Goal: Information Seeking & Learning: Learn about a topic

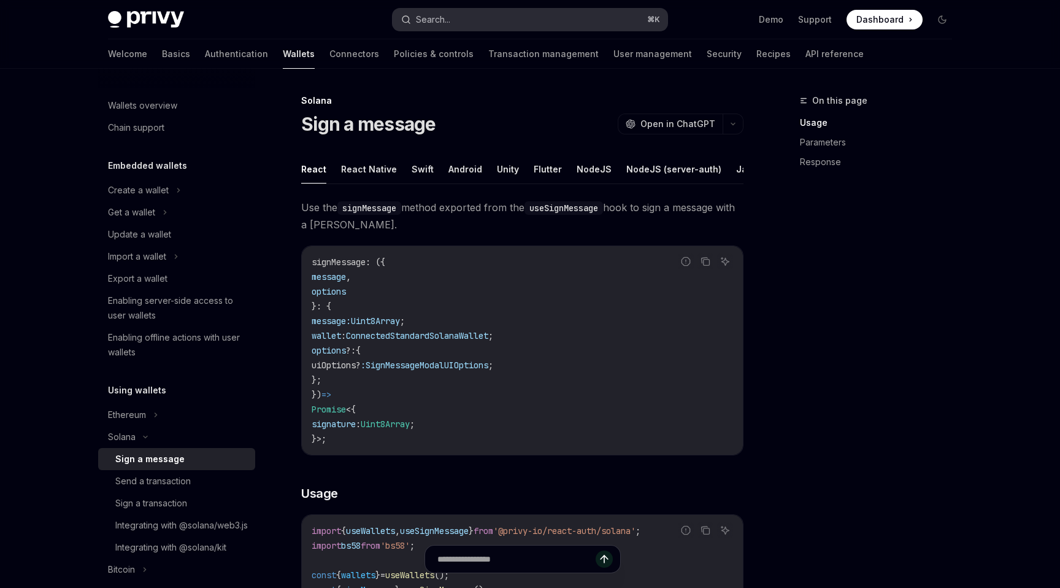
click at [564, 26] on button "Search... ⌘ K" at bounding box center [530, 20] width 275 height 22
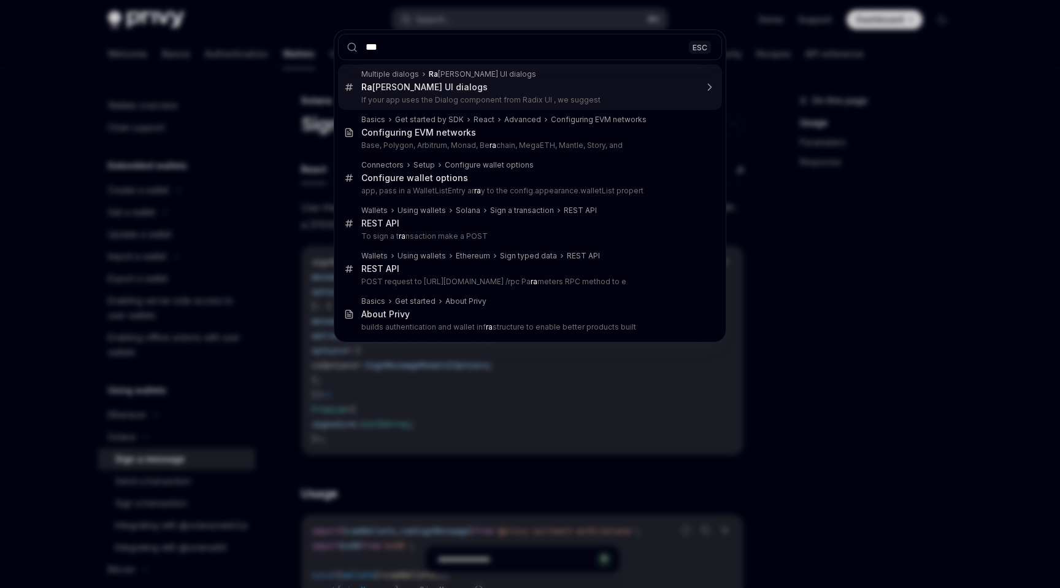
type input "****"
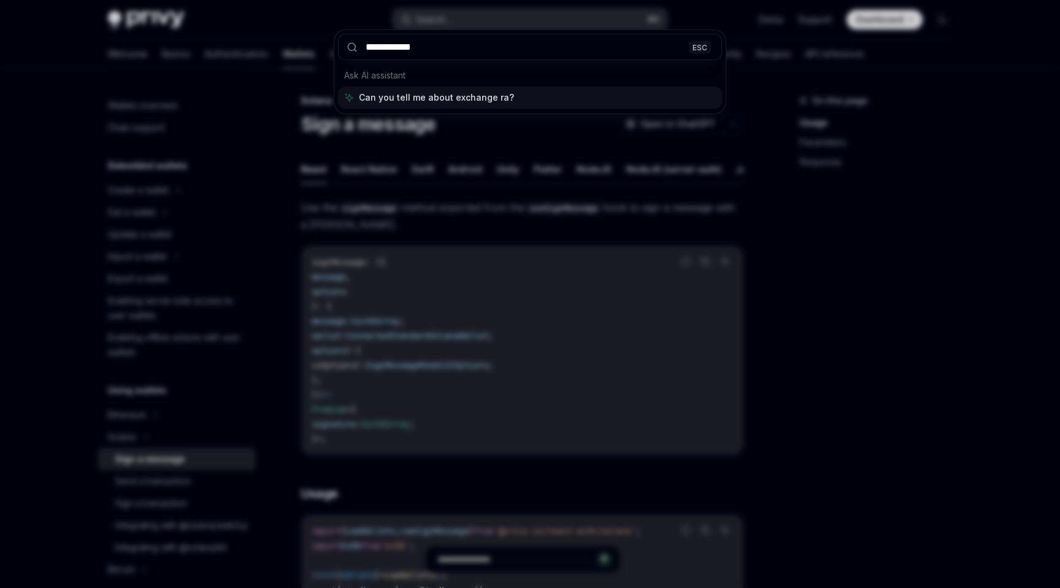
type input "**********"
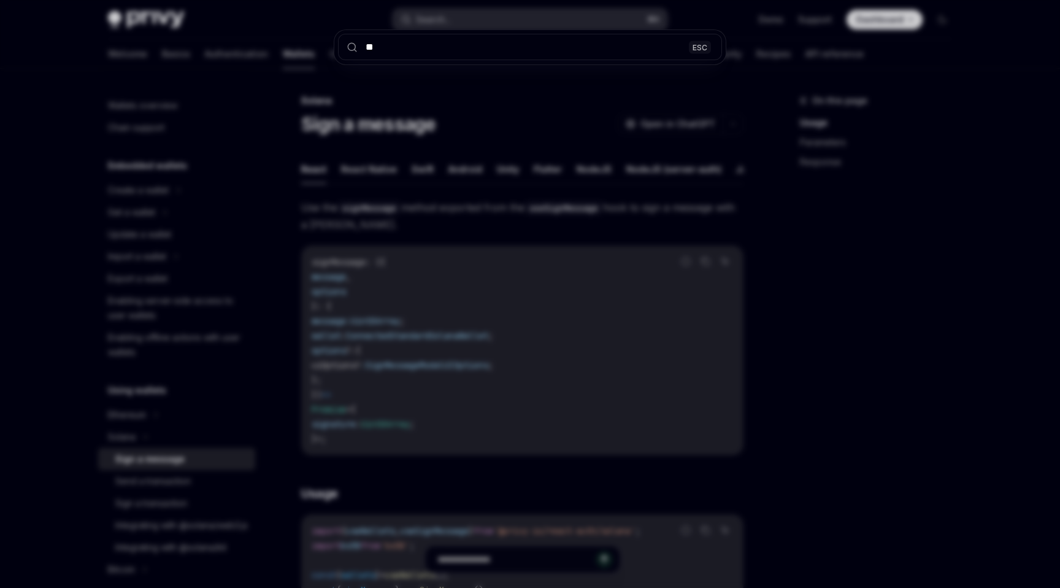
type input "***"
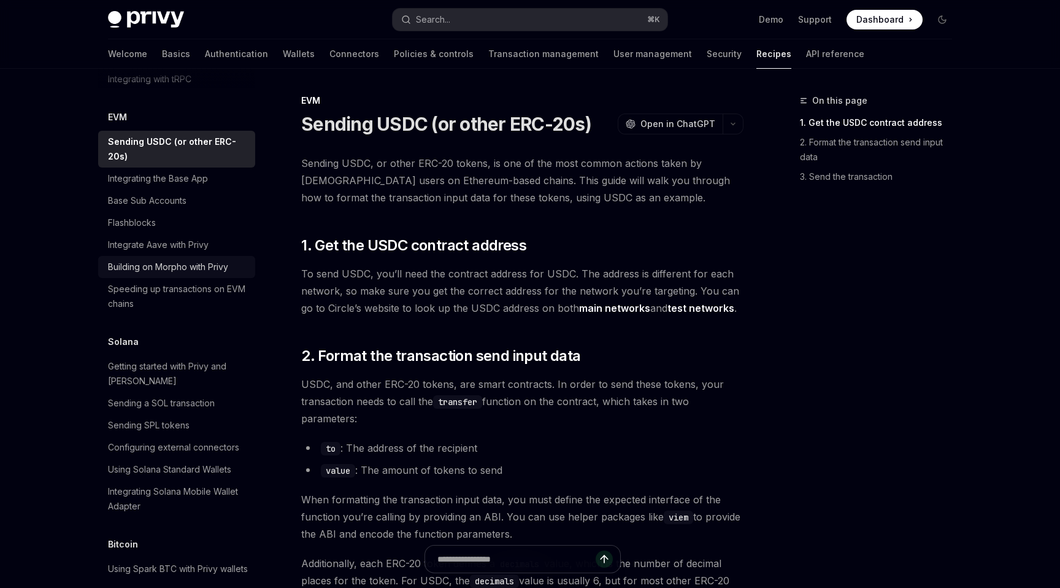
scroll to position [1712, 0]
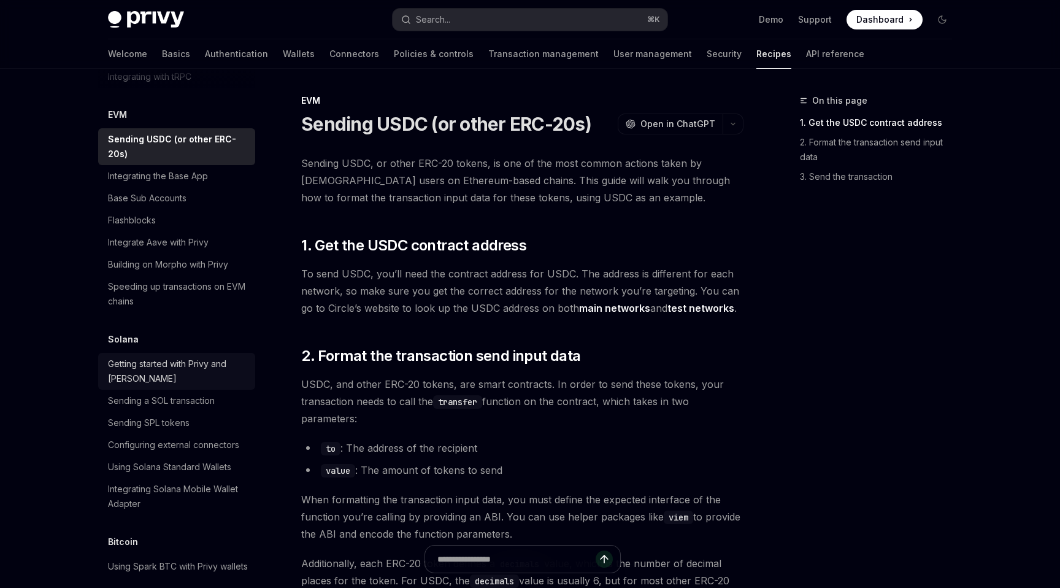
click at [210, 359] on div "Getting started with Privy and Solana" at bounding box center [178, 370] width 140 height 29
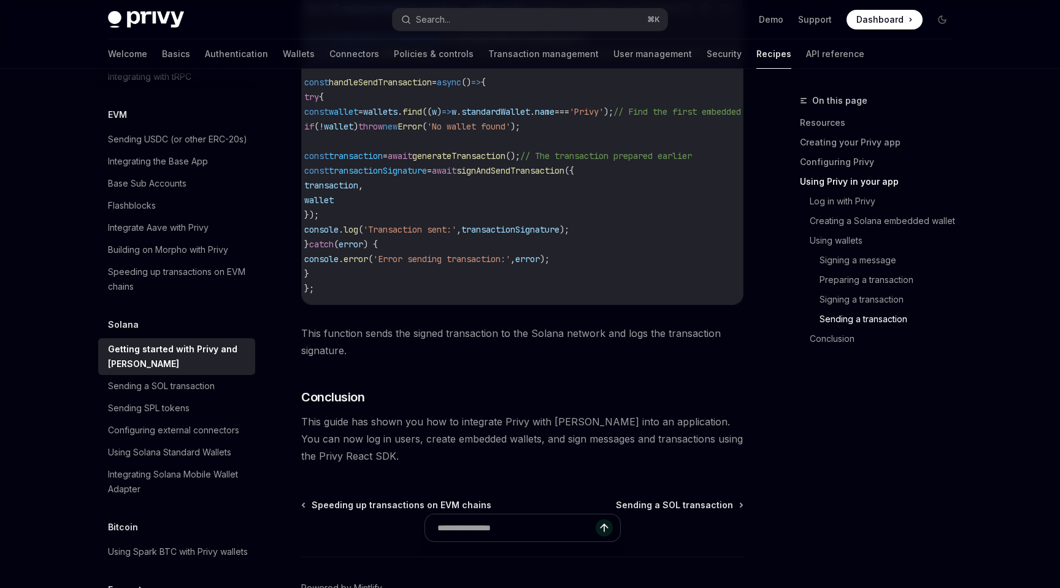
scroll to position [4182, 0]
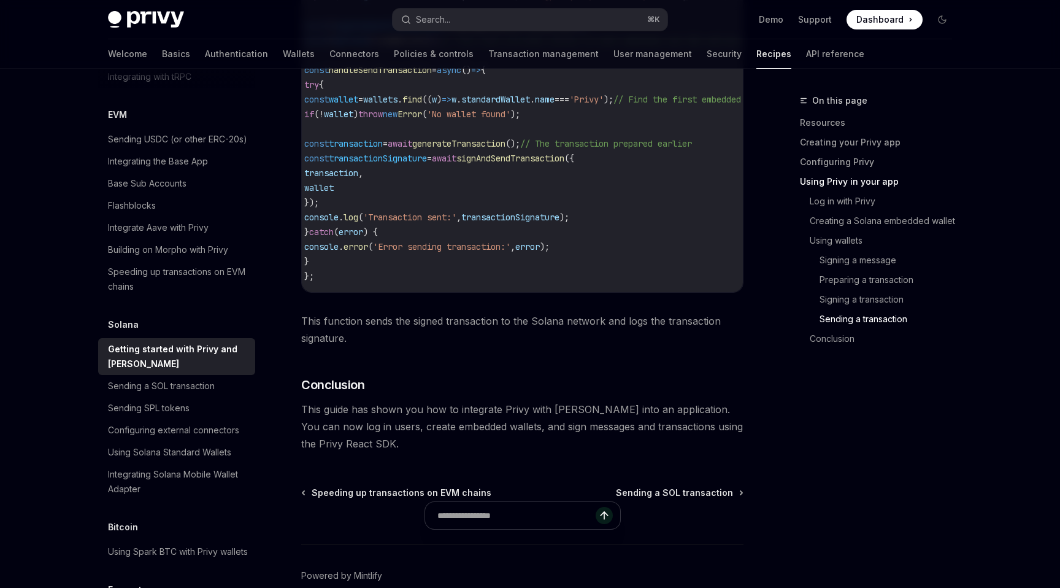
click at [488, 347] on span "This function sends the signed transaction to the Solana network and logs the t…" at bounding box center [522, 329] width 442 height 34
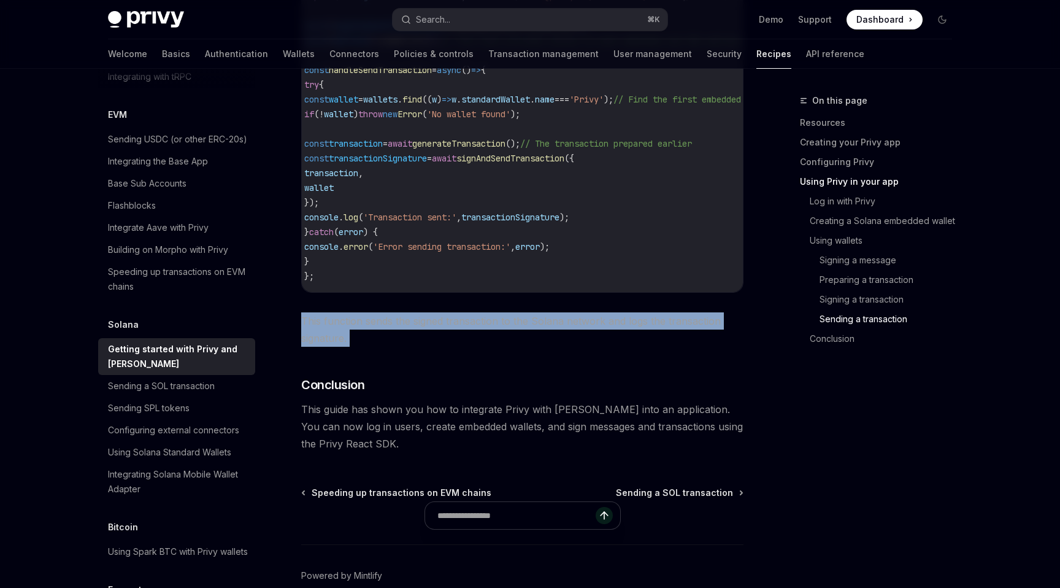
click at [488, 347] on span "This function sends the signed transaction to the Solana network and logs the t…" at bounding box center [522, 329] width 442 height 34
click at [497, 347] on span "This function sends the signed transaction to the Solana network and logs the t…" at bounding box center [522, 329] width 442 height 34
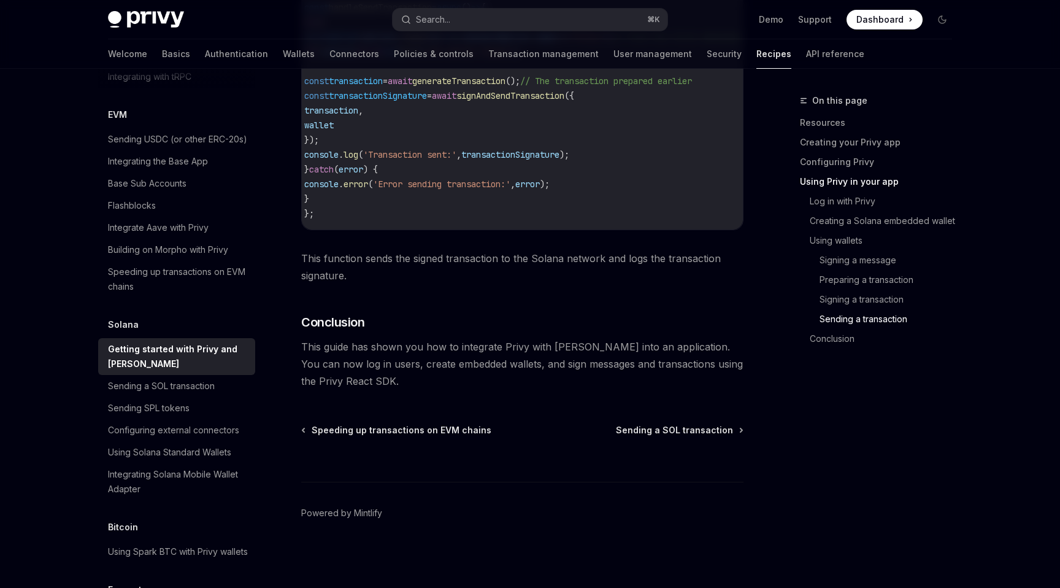
scroll to position [4290, 0]
click at [174, 378] on div "Sending a SOL transaction" at bounding box center [161, 385] width 107 height 15
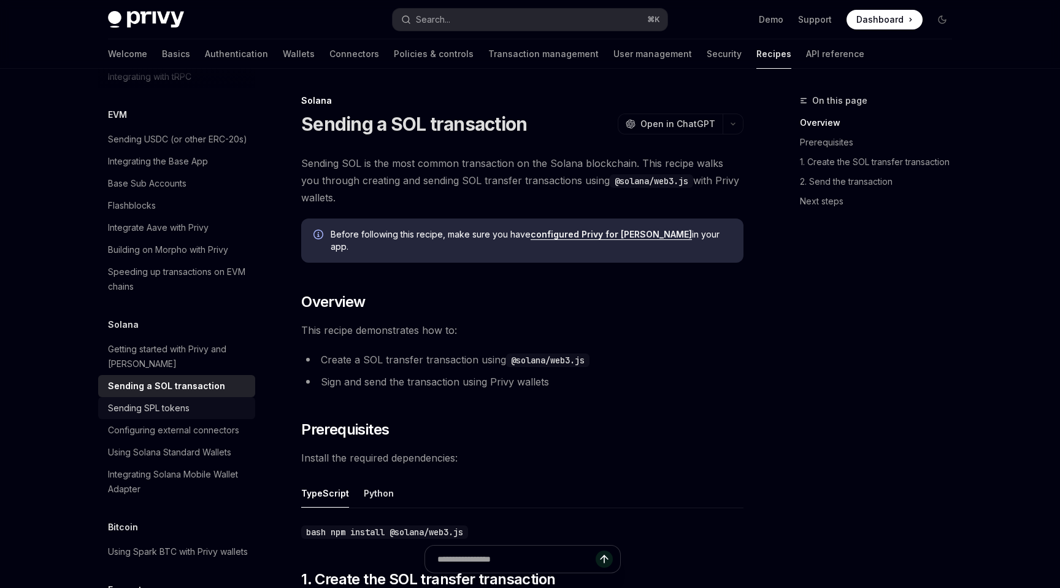
click at [177, 401] on div "Sending SPL tokens" at bounding box center [149, 408] width 82 height 15
type textarea "*"
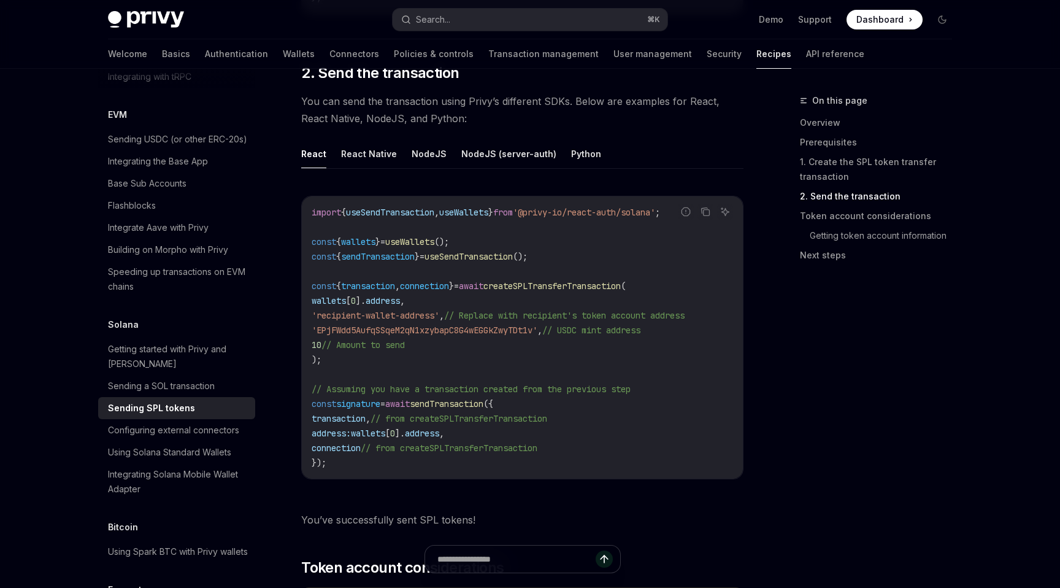
scroll to position [1383, 0]
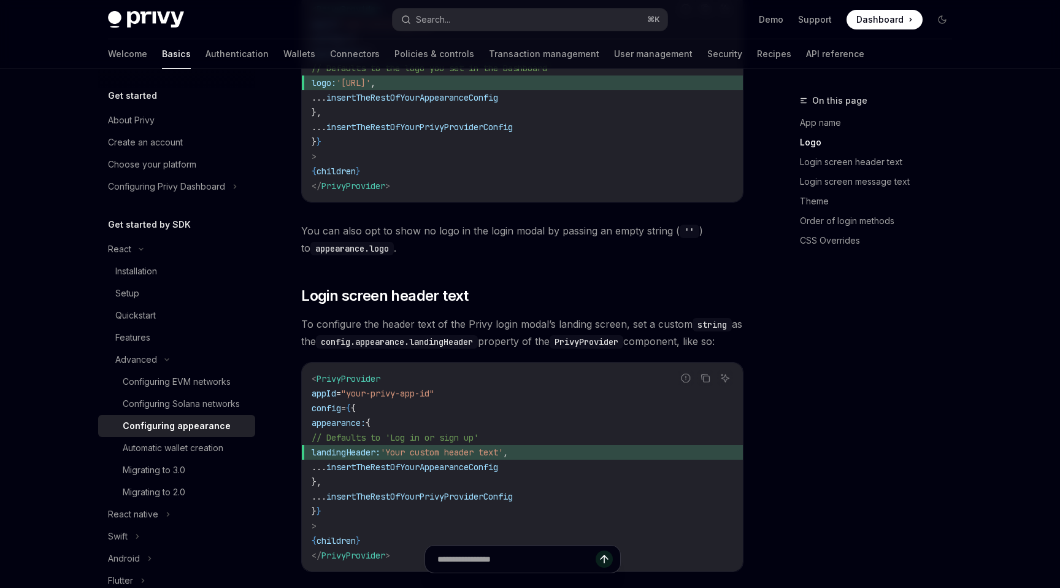
scroll to position [772, 0]
click at [364, 445] on span "landingHeader:" at bounding box center [346, 450] width 69 height 11
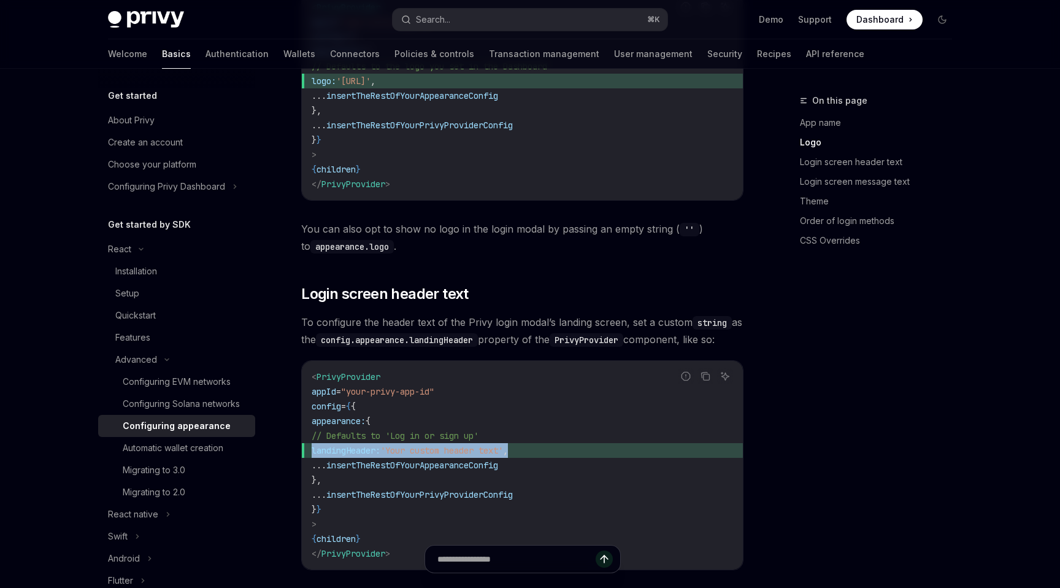
click at [364, 445] on span "landingHeader:" at bounding box center [346, 450] width 69 height 11
copy code "landingHeader: 'Your custom header text' ,"
click at [380, 445] on span "landingHeader:" at bounding box center [346, 450] width 69 height 11
click at [478, 430] on span "// Defaults to 'Log in or sign up'" at bounding box center [395, 435] width 167 height 11
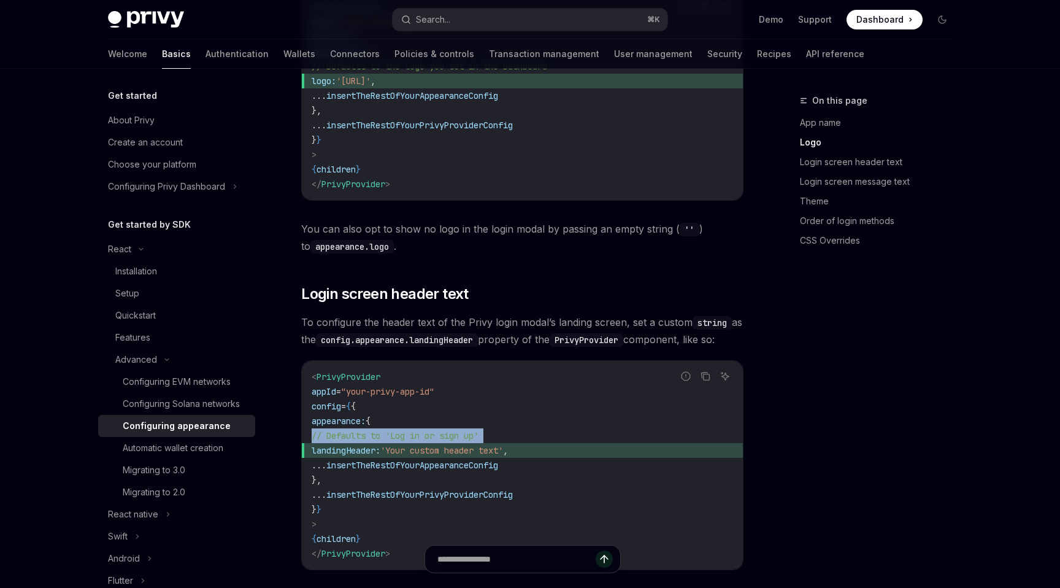
click at [478, 430] on span "// Defaults to 'Log in or sign up'" at bounding box center [395, 435] width 167 height 11
click at [521, 414] on code "< PrivyProvider appId = "your-privy-app-id" config = { { appearance: { // Defau…" at bounding box center [522, 464] width 421 height 191
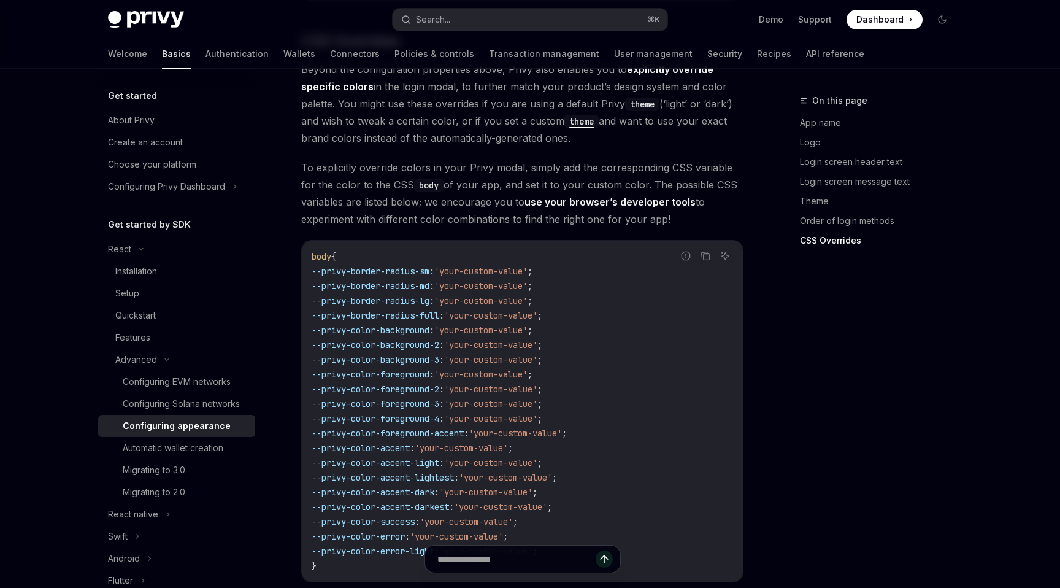
scroll to position [2939, 0]
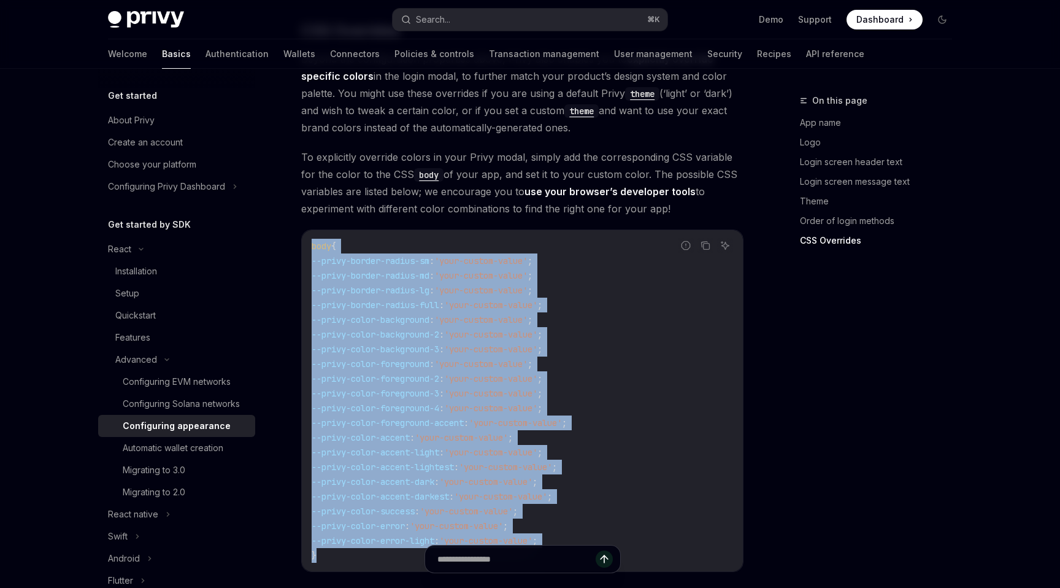
drag, startPoint x: 322, startPoint y: 516, endPoint x: 304, endPoint y: 210, distance: 306.0
click at [304, 230] on div "body { --privy-border-radius-sm : 'your-custom-value' ; --privy-border-radius-m…" at bounding box center [522, 400] width 441 height 341
copy code "body { --privy-border-radius-sm : 'your-custom-value' ; --privy-border-radius-m…"
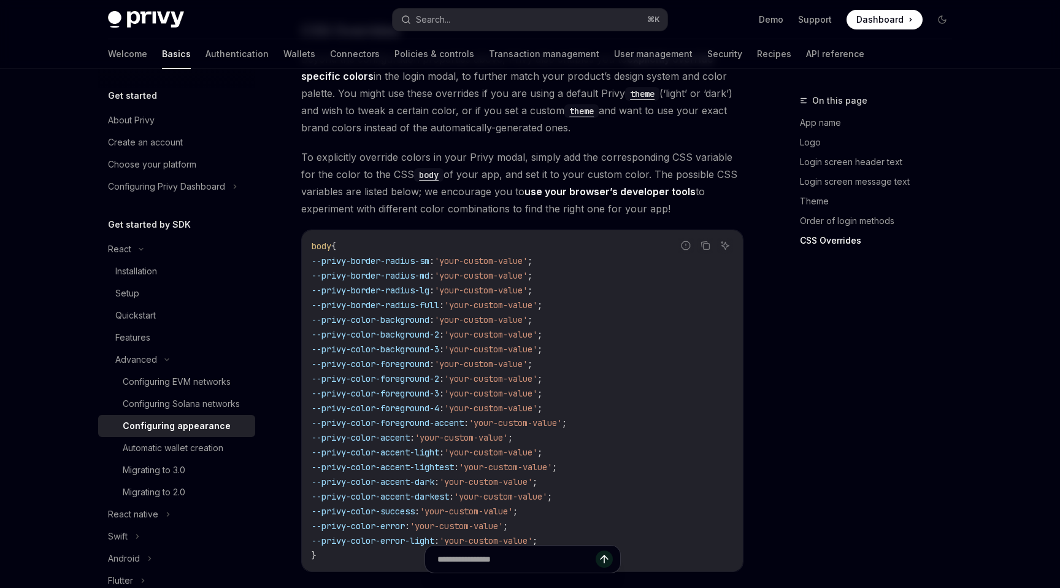
click at [351, 239] on code "body { --privy-border-radius-sm : 'your-custom-value' ; --privy-border-radius-m…" at bounding box center [522, 401] width 421 height 324
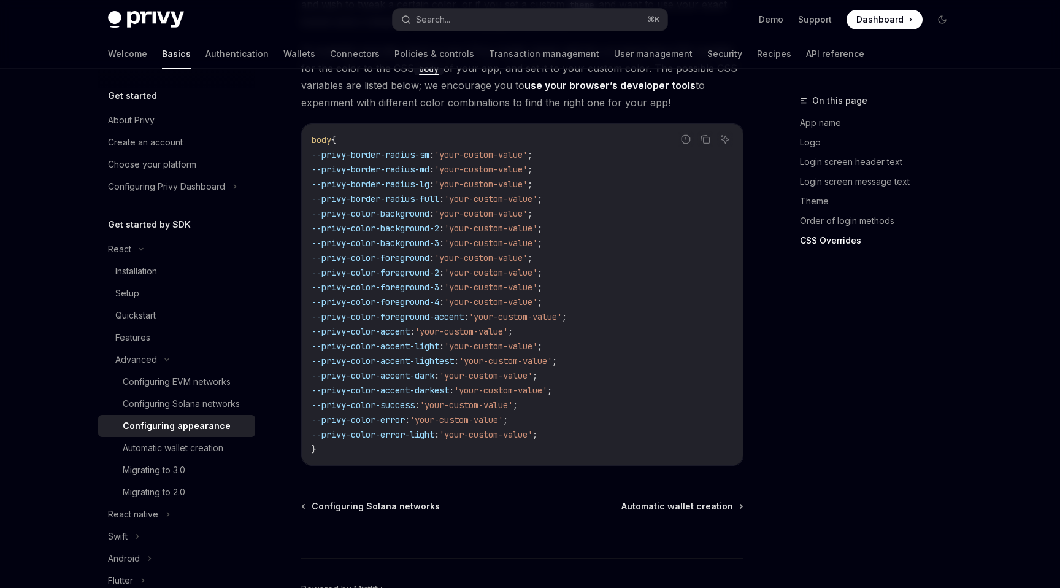
scroll to position [3086, 0]
